Goal: Navigation & Orientation: Find specific page/section

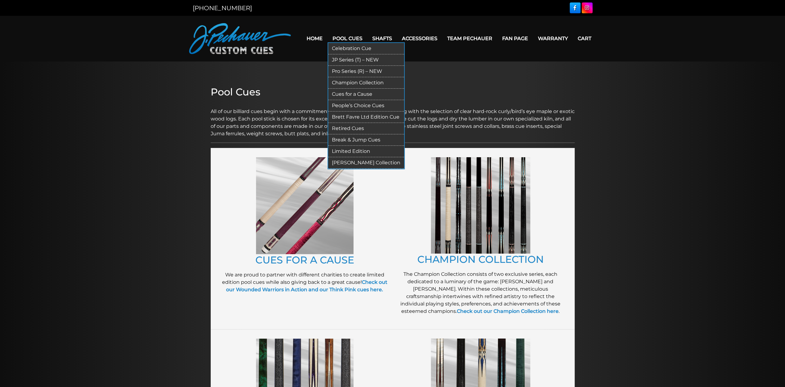
click at [354, 79] on link "Champion Collection" at bounding box center [366, 82] width 76 height 11
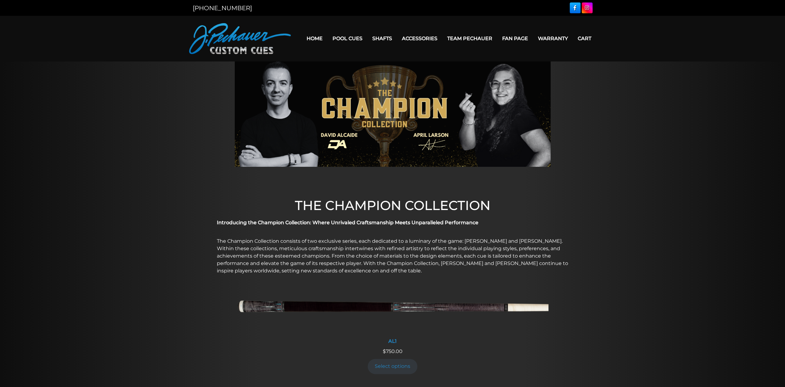
click at [320, 41] on link "Home" at bounding box center [315, 39] width 26 height 16
click at [320, 38] on link "Home" at bounding box center [315, 39] width 26 height 16
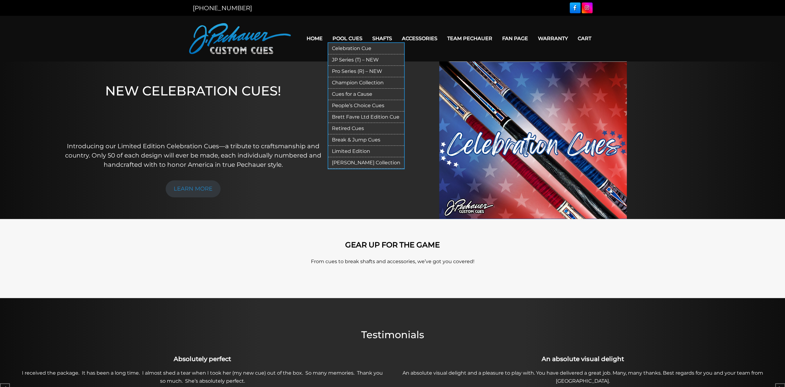
click at [348, 153] on link "Limited Edition" at bounding box center [366, 151] width 76 height 11
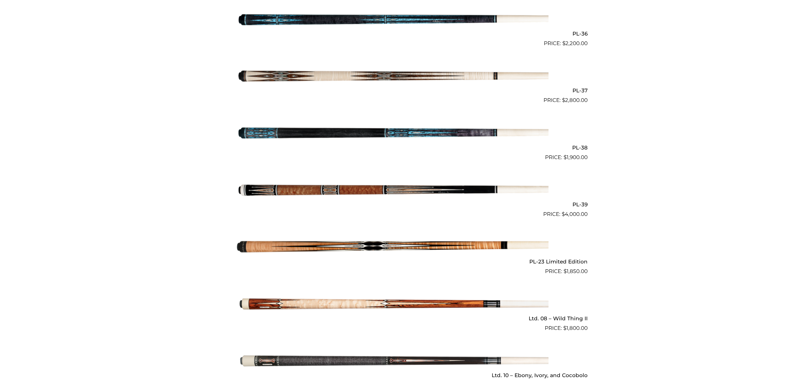
scroll to position [616, 0]
